Goal: Task Accomplishment & Management: Use online tool/utility

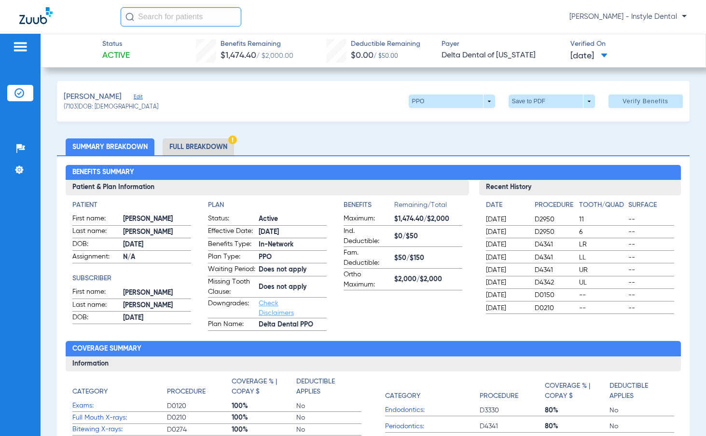
click at [19, 47] on img at bounding box center [20, 47] width 15 height 12
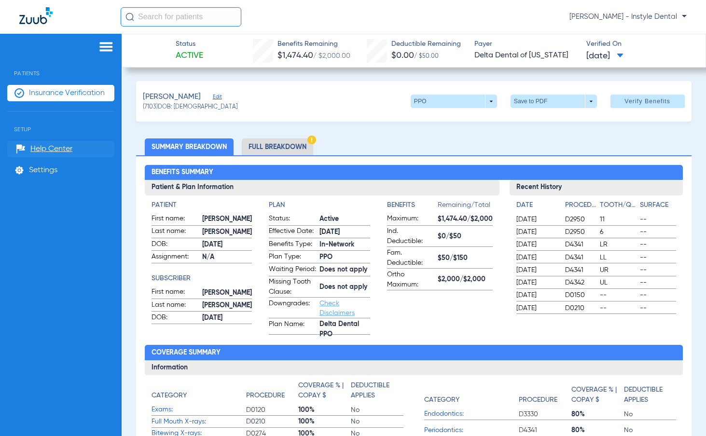
click at [43, 147] on span "Help Center" at bounding box center [51, 149] width 42 height 10
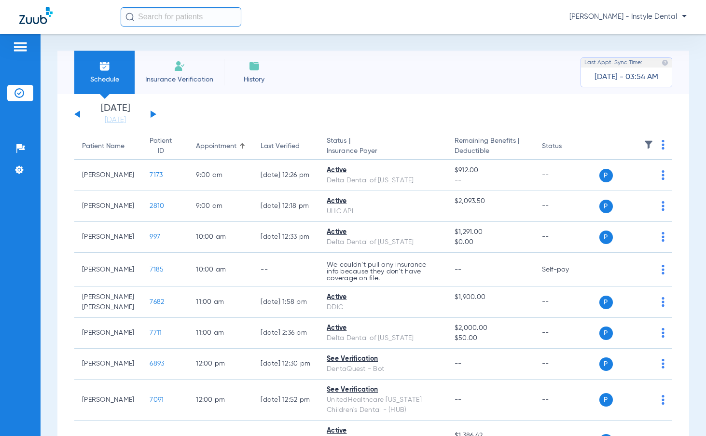
click at [662, 145] on img at bounding box center [663, 145] width 3 height 10
click at [655, 143] on div at bounding box center [353, 218] width 706 height 436
click at [662, 143] on img at bounding box center [663, 145] width 3 height 10
click at [598, 189] on button "Verify All" at bounding box center [619, 182] width 73 height 19
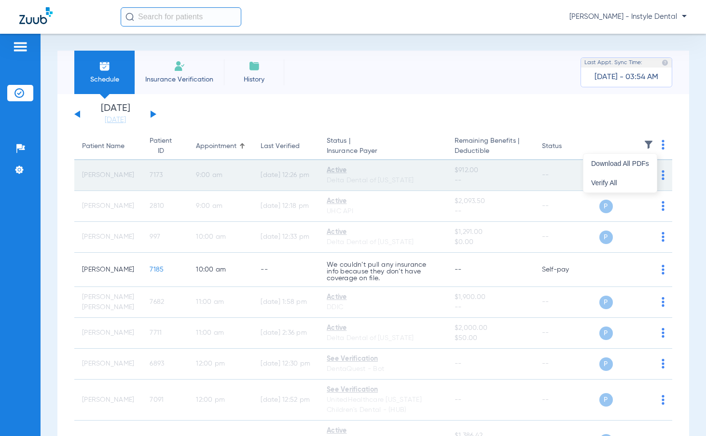
click at [600, 181] on span "P" at bounding box center [606, 176] width 14 height 14
